Goal: Task Accomplishment & Management: Complete application form

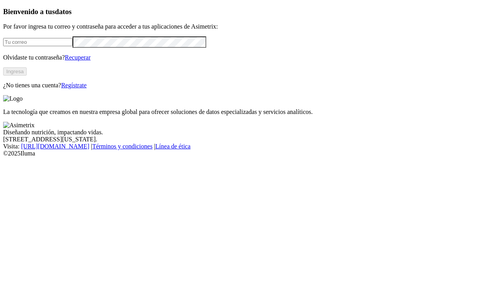
click at [68, 46] on input "email" at bounding box center [37, 42] width 69 height 8
type input "[PERSON_NAME][EMAIL_ADDRESS][PERSON_NAME][DOMAIN_NAME]"
click at [27, 76] on button "Ingresa" at bounding box center [15, 71] width 24 height 8
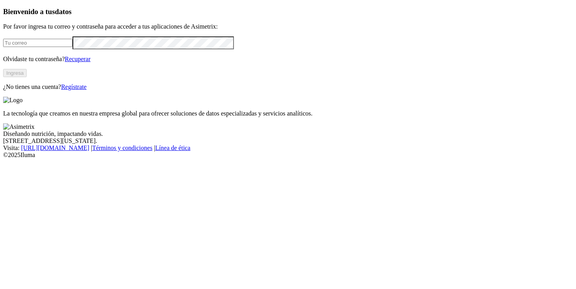
click at [73, 47] on input "email" at bounding box center [37, 43] width 69 height 8
type input "[PERSON_NAME][EMAIL_ADDRESS][PERSON_NAME][DOMAIN_NAME]"
click at [27, 77] on button "Ingresa" at bounding box center [15, 73] width 24 height 8
click at [73, 47] on input "email" at bounding box center [37, 43] width 69 height 8
type input "[PERSON_NAME][EMAIL_ADDRESS][PERSON_NAME][DOMAIN_NAME]"
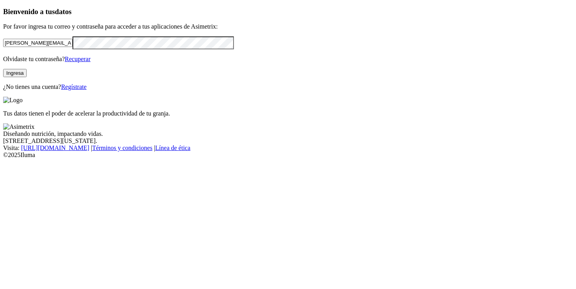
click at [27, 77] on button "Ingresa" at bounding box center [15, 73] width 24 height 8
click at [73, 47] on input "email" at bounding box center [37, 43] width 69 height 8
type input "[PERSON_NAME][EMAIL_ADDRESS][PERSON_NAME][DOMAIN_NAME]"
click at [27, 77] on button "Ingresa" at bounding box center [15, 73] width 24 height 8
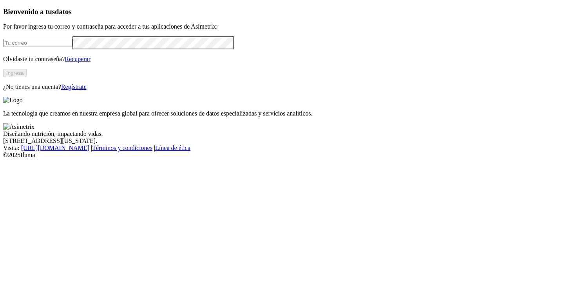
click at [73, 47] on input "email" at bounding box center [37, 43] width 69 height 8
type input "valeria.restrepo@premexcorp.com"
click at [27, 77] on button "Ingresa" at bounding box center [15, 73] width 24 height 8
